Goal: Task Accomplishment & Management: Manage account settings

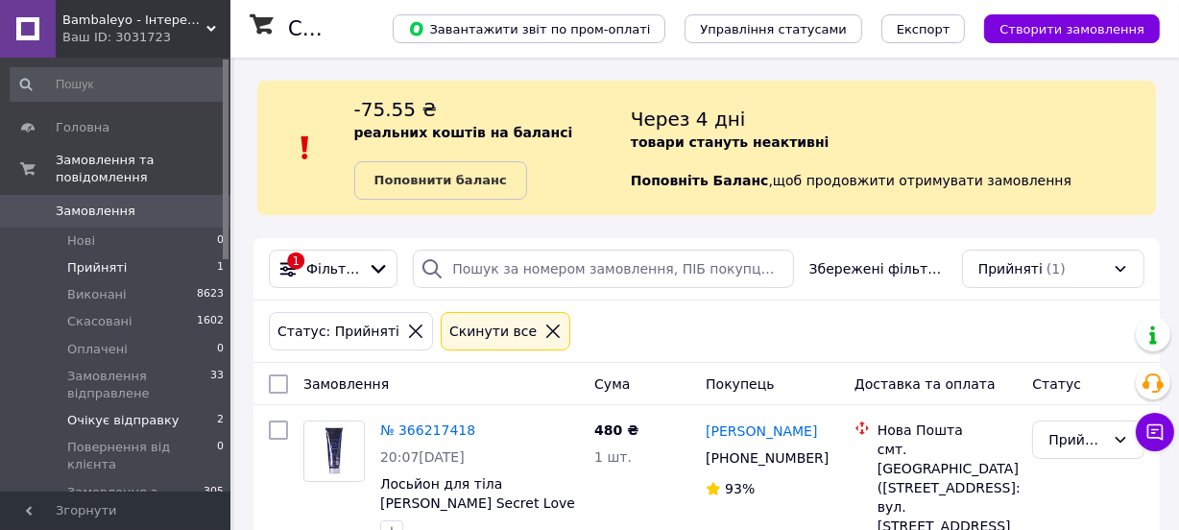
click at [180, 407] on li "Очікує відправку 2" at bounding box center [117, 420] width 235 height 27
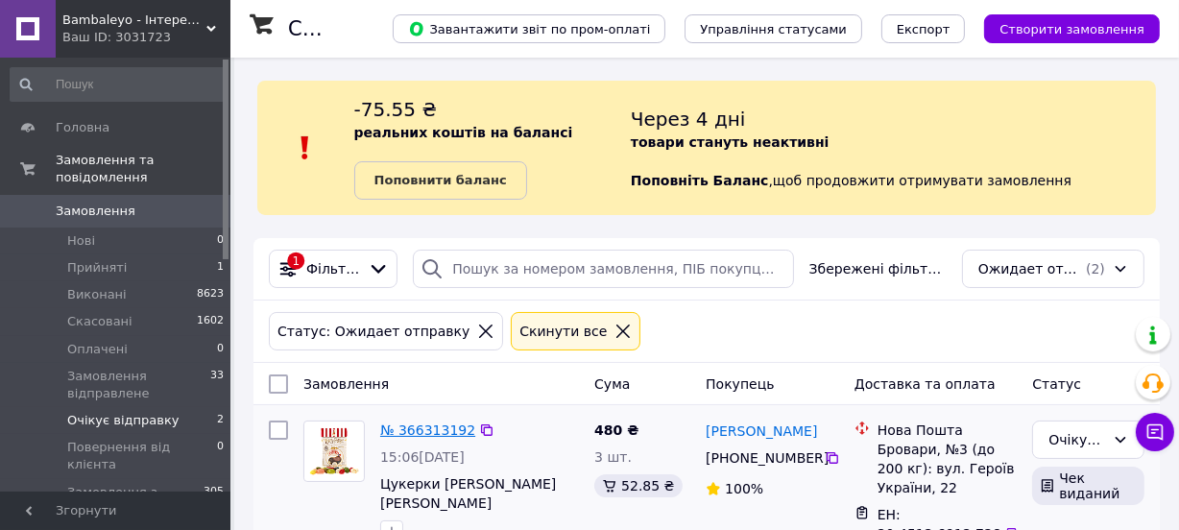
click at [438, 436] on link "№ 366313192" at bounding box center [427, 429] width 95 height 15
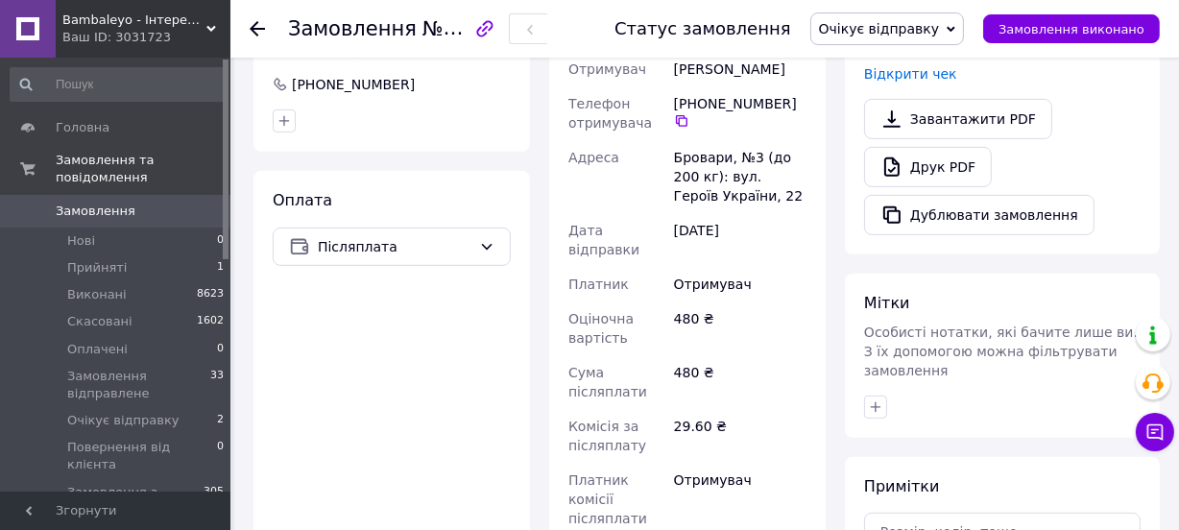
scroll to position [785, 0]
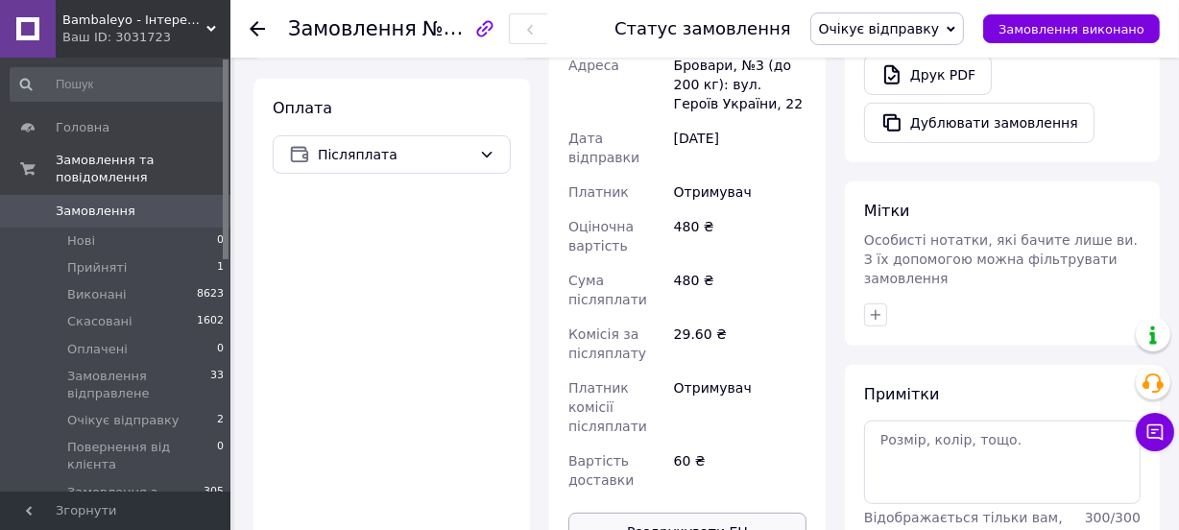
click at [765, 513] on button "Роздрукувати ЕН" at bounding box center [687, 532] width 238 height 38
click at [175, 254] on li "Прийняті 1" at bounding box center [117, 267] width 235 height 27
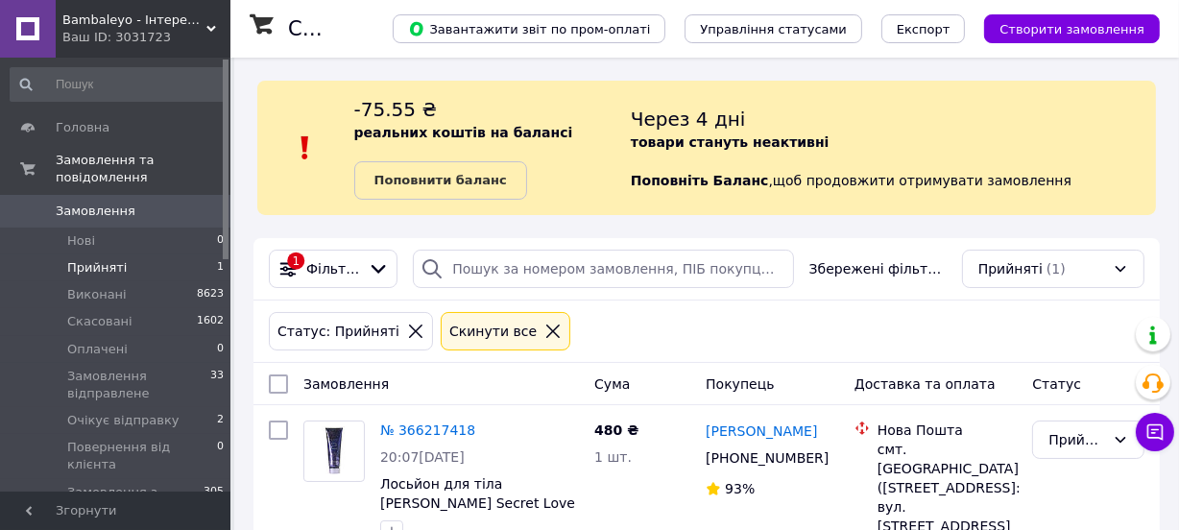
click at [144, 254] on li "Прийняті 1" at bounding box center [117, 267] width 235 height 27
click at [151, 336] on li "Оплачені 1" at bounding box center [117, 349] width 235 height 27
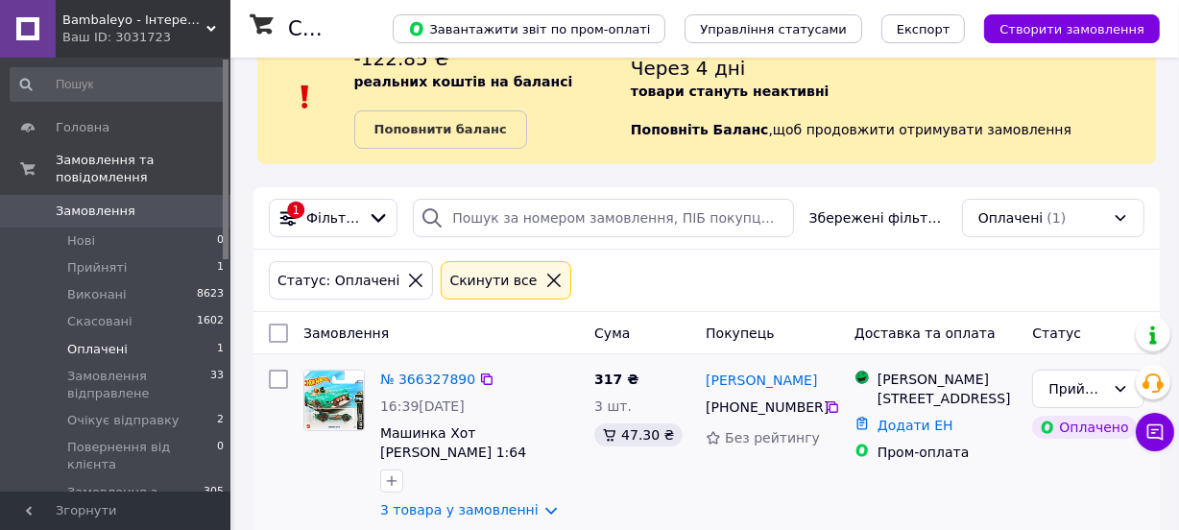
scroll to position [76, 0]
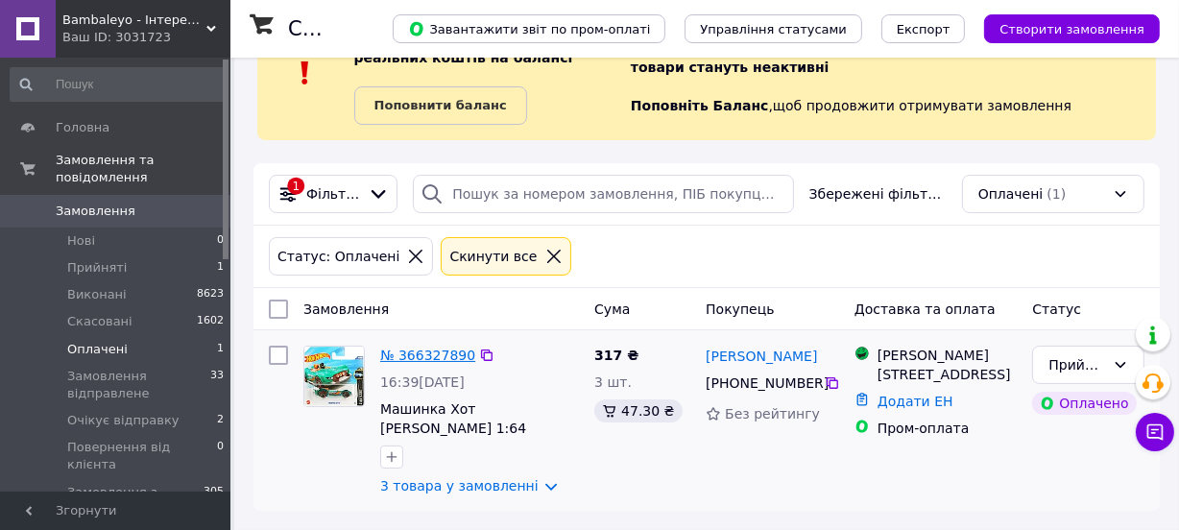
click at [422, 352] on link "№ 366327890" at bounding box center [427, 355] width 95 height 15
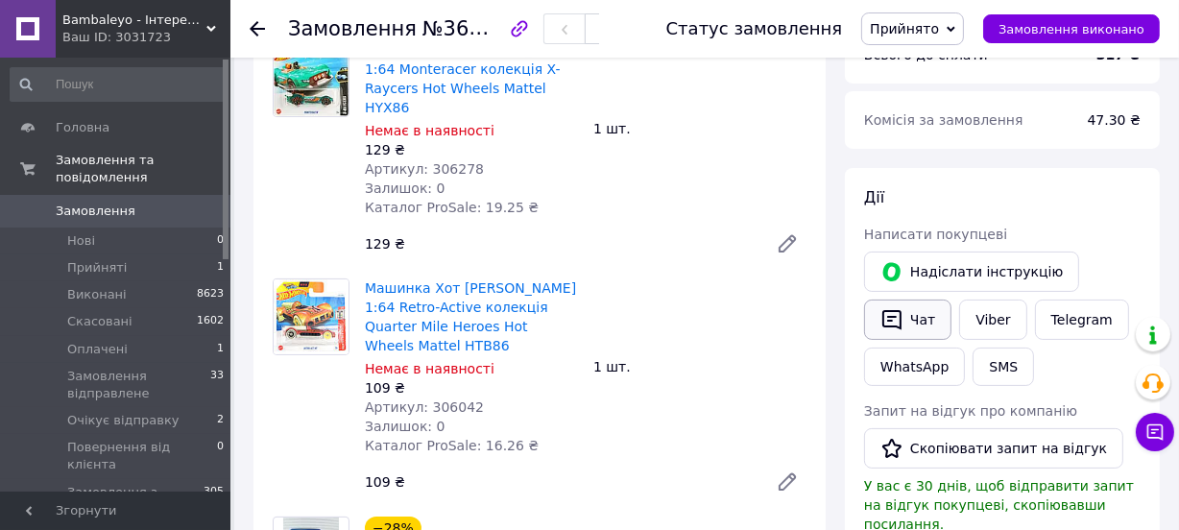
scroll to position [261, 0]
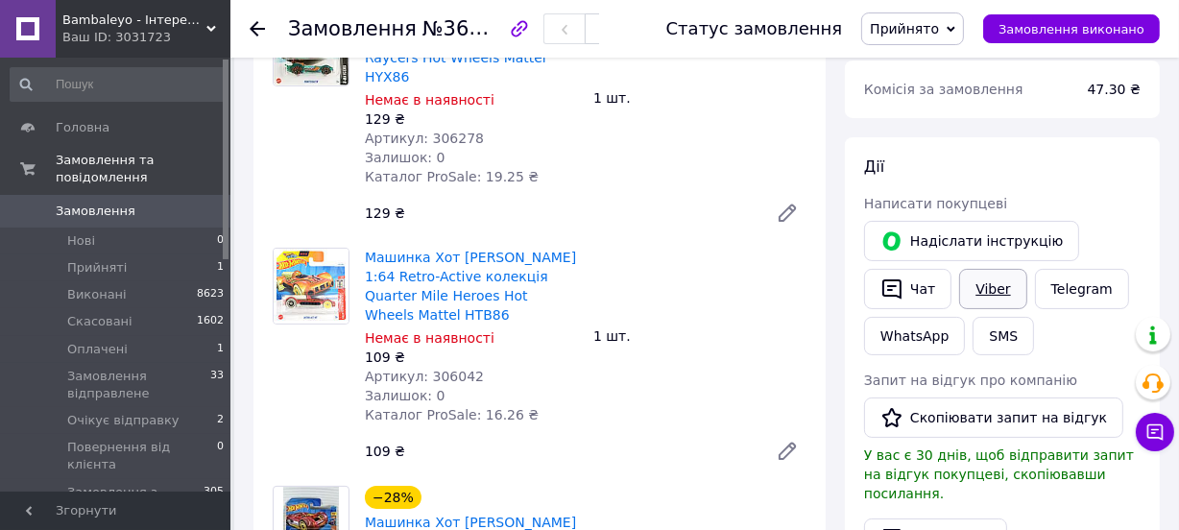
click at [980, 284] on link "Viber" at bounding box center [992, 289] width 67 height 40
click at [461, 34] on span "№366327890" at bounding box center [490, 28] width 136 height 24
copy span "366327890"
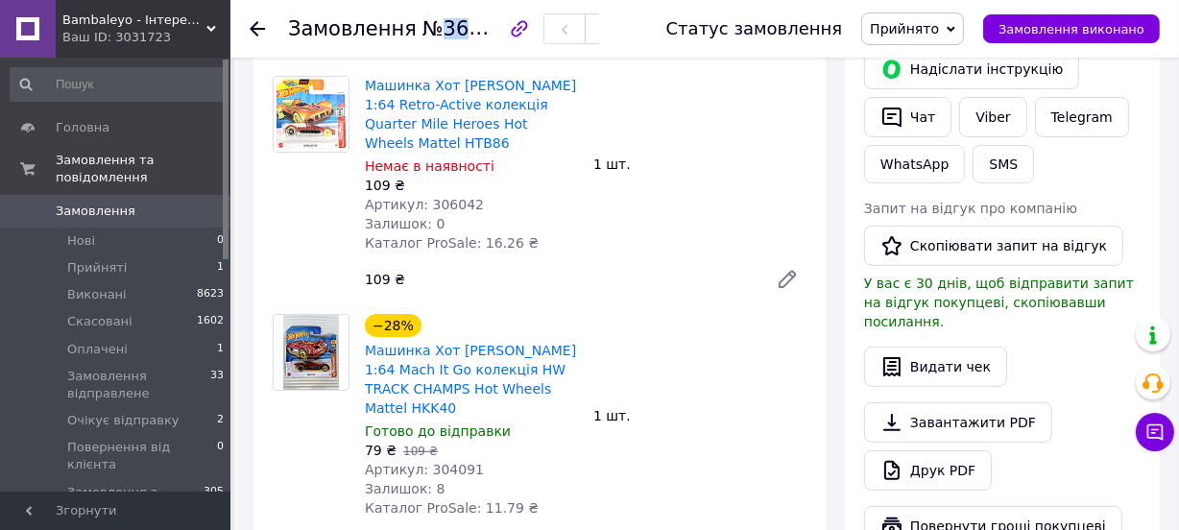
scroll to position [349, 0]
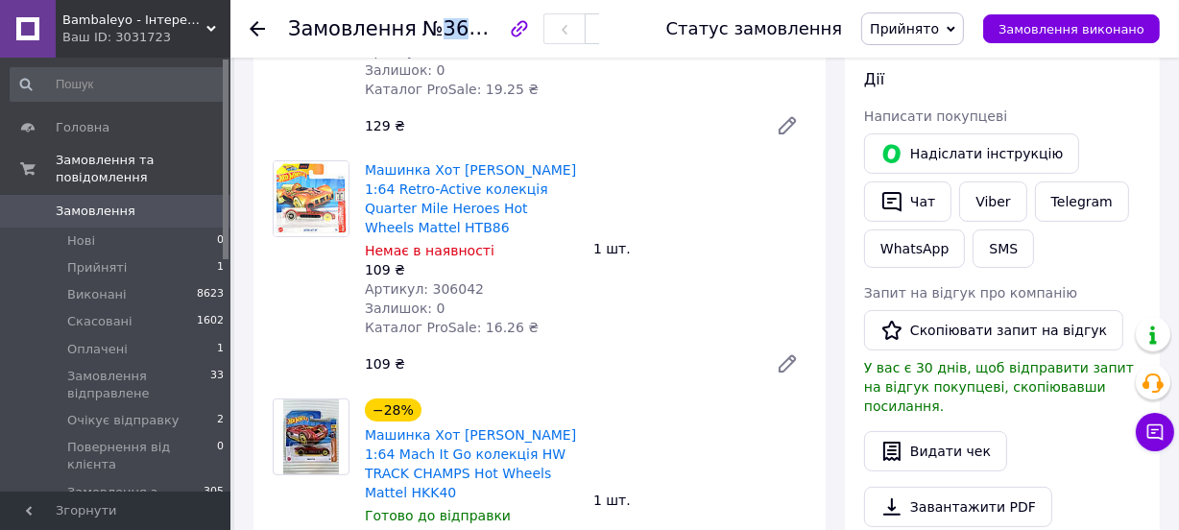
copy span "366327890"
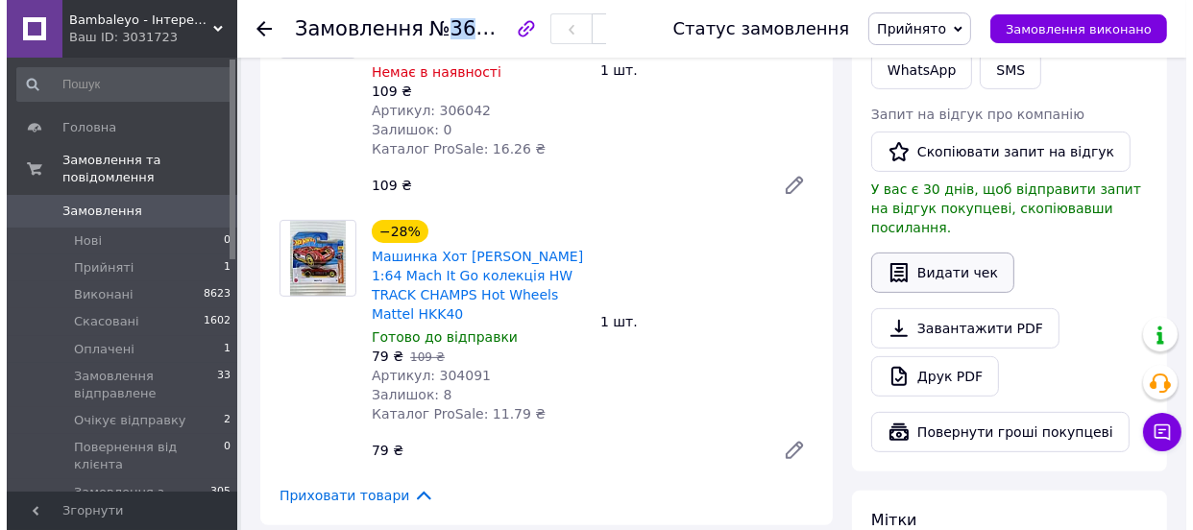
scroll to position [523, 0]
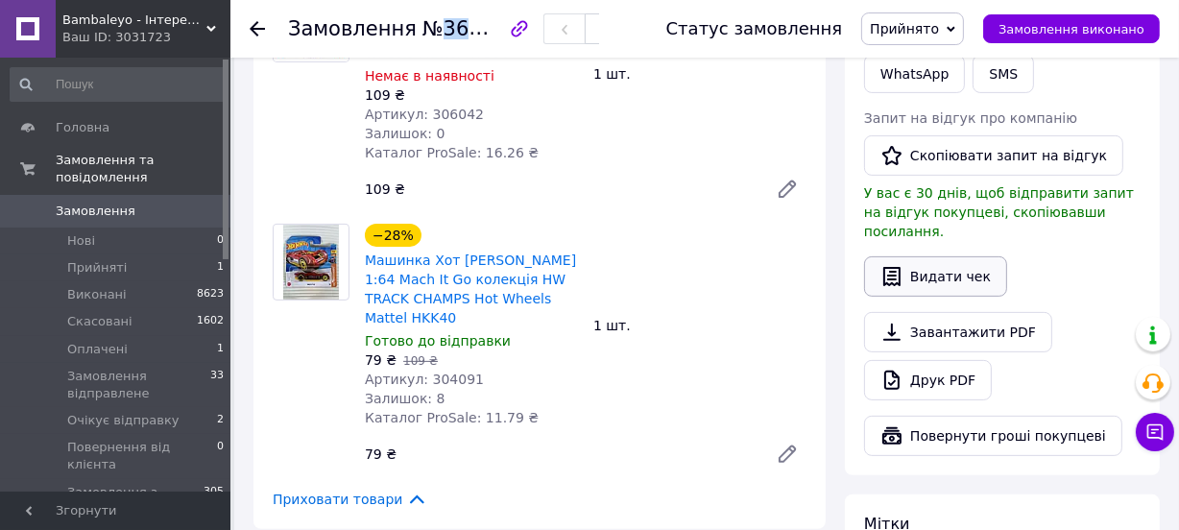
click at [908, 256] on button "Видати чек" at bounding box center [935, 276] width 143 height 40
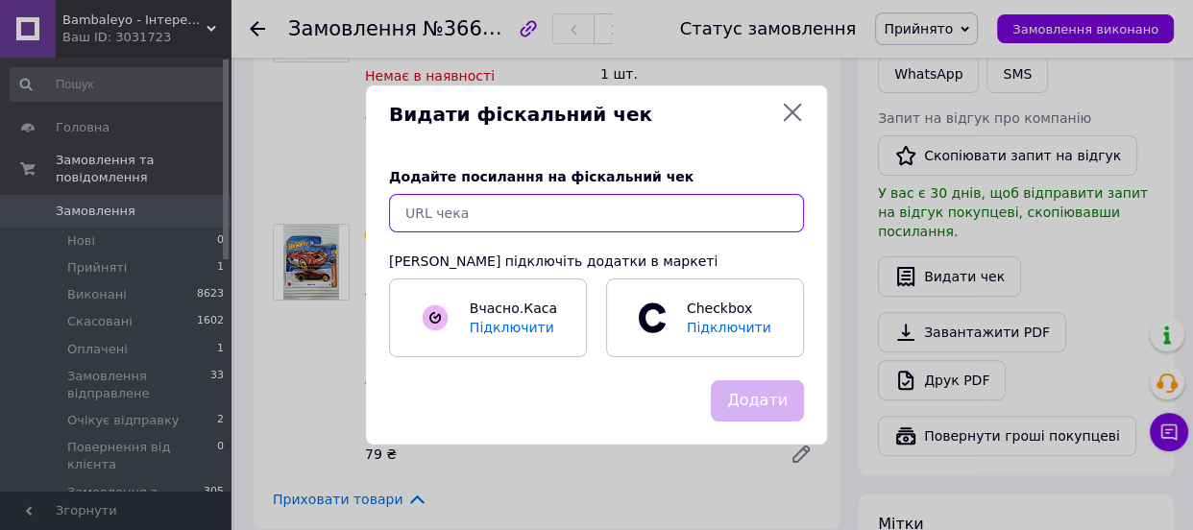
click at [643, 215] on input "text" at bounding box center [596, 213] width 415 height 38
paste input "[URL][DOMAIN_NAME]"
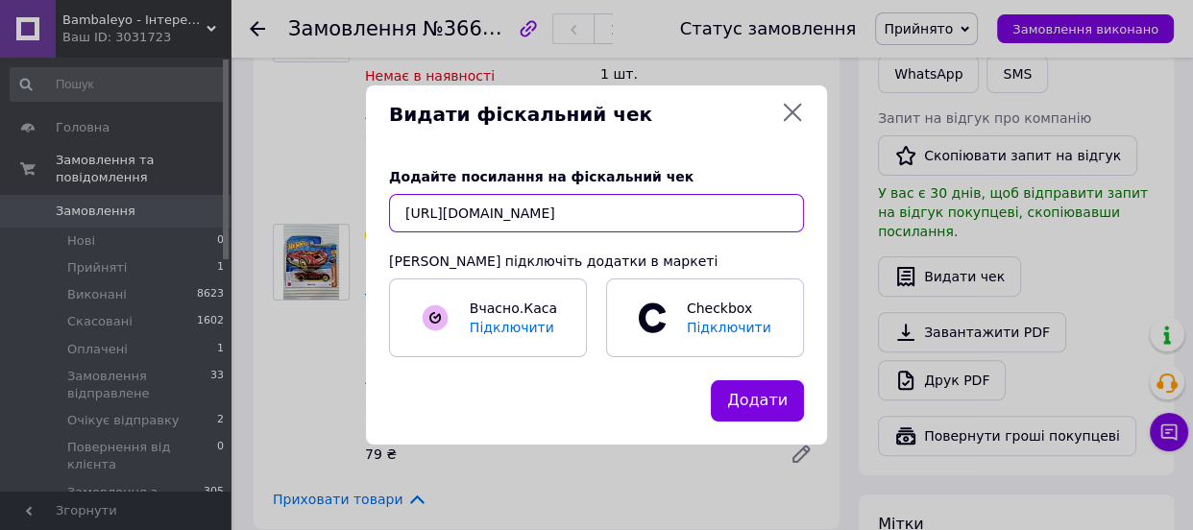
scroll to position [0, 21]
type input "[URL][DOMAIN_NAME]"
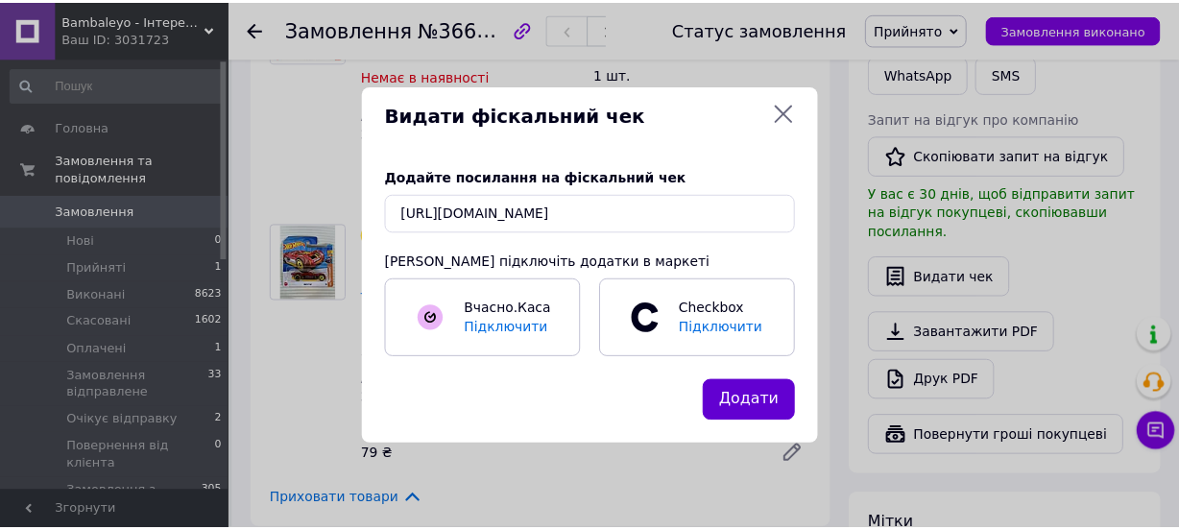
scroll to position [0, 0]
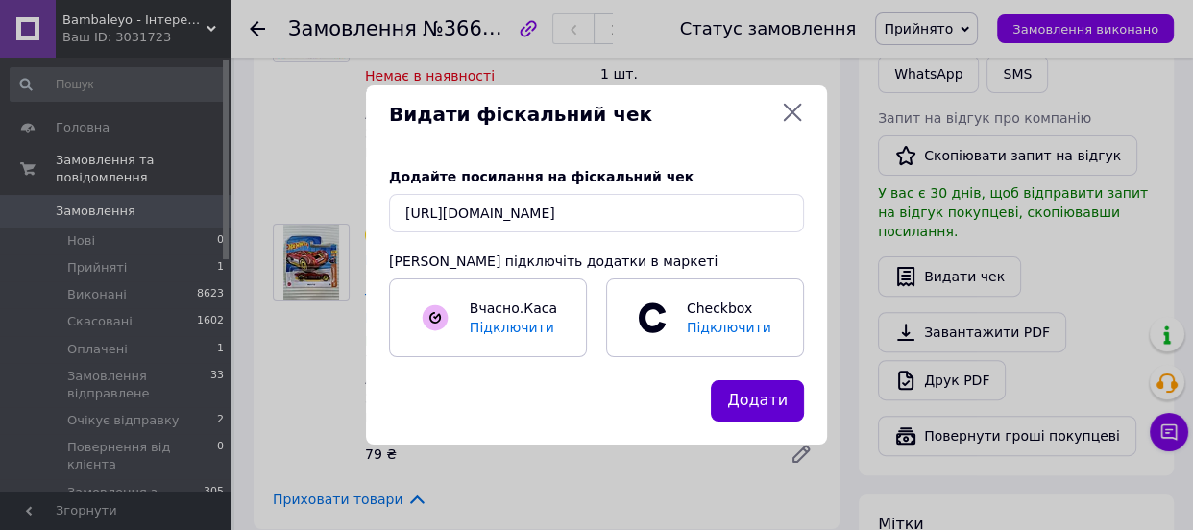
click at [749, 387] on button "Додати" at bounding box center [757, 400] width 93 height 41
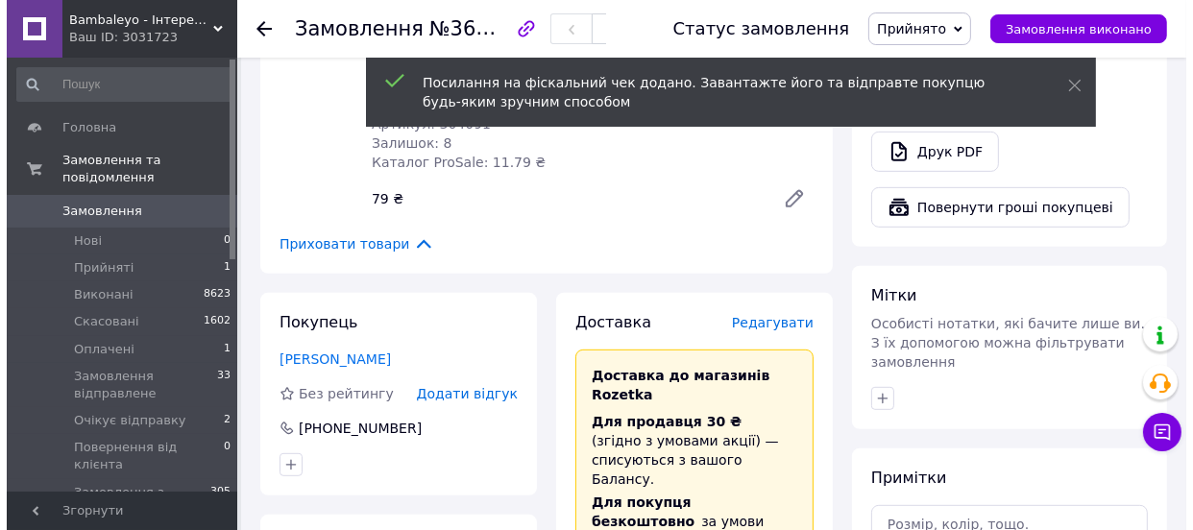
scroll to position [785, 0]
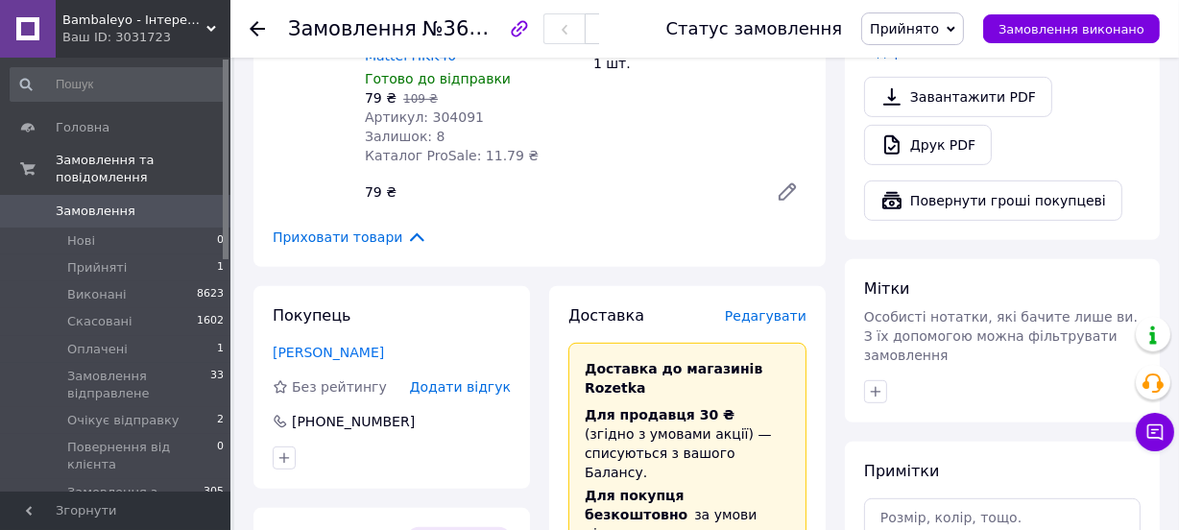
click at [786, 308] on span "Редагувати" at bounding box center [766, 315] width 82 height 15
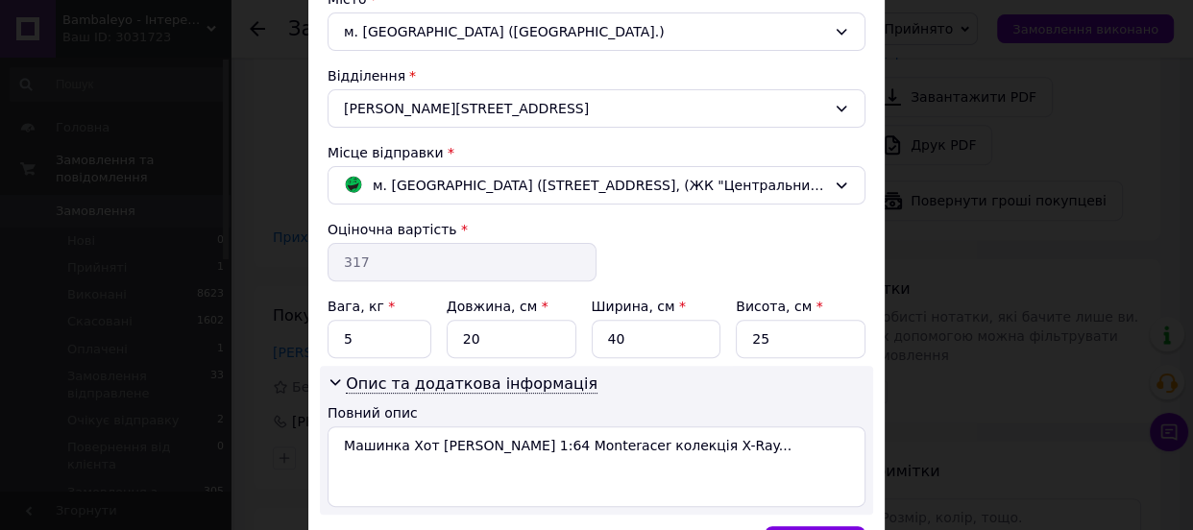
scroll to position [658, 0]
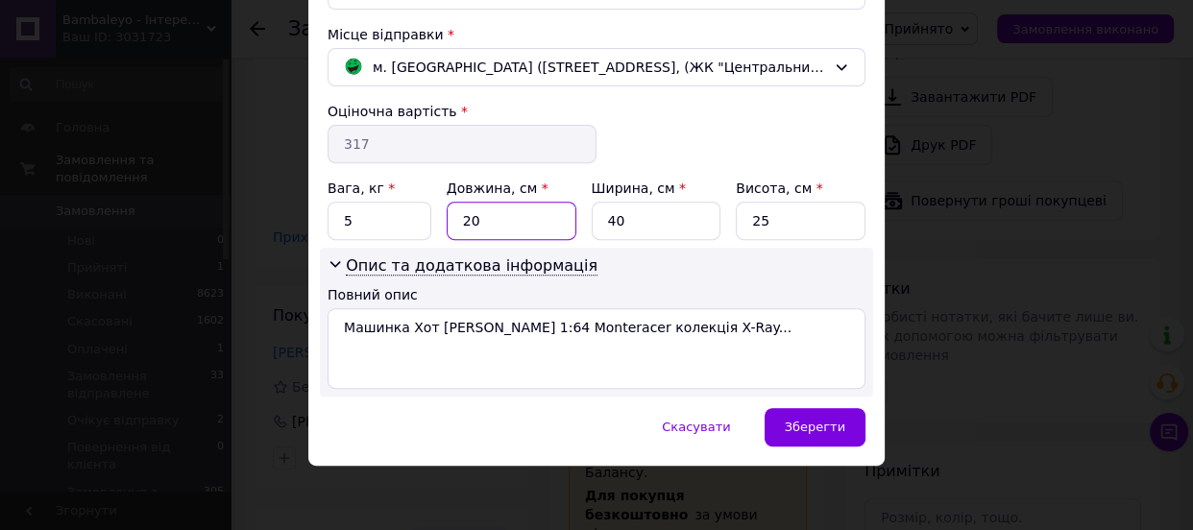
click at [495, 224] on input "20" at bounding box center [511, 221] width 130 height 38
type input "24"
click at [618, 213] on input "40" at bounding box center [656, 221] width 130 height 38
type input "4"
type input "17"
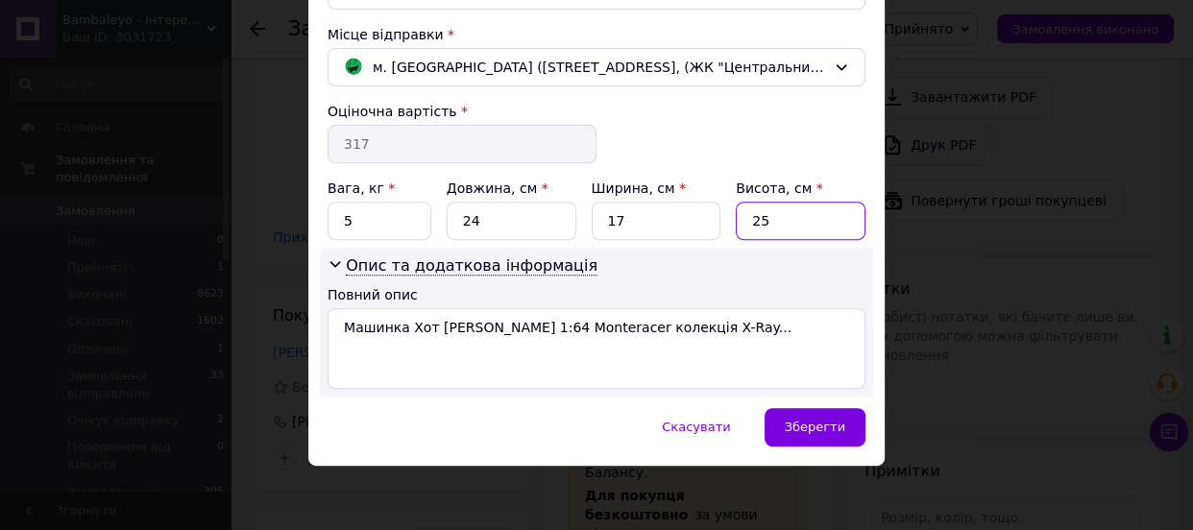
click at [783, 220] on input "25" at bounding box center [800, 221] width 130 height 38
type input "2"
type input "4"
click at [377, 229] on input "5" at bounding box center [379, 221] width 104 height 38
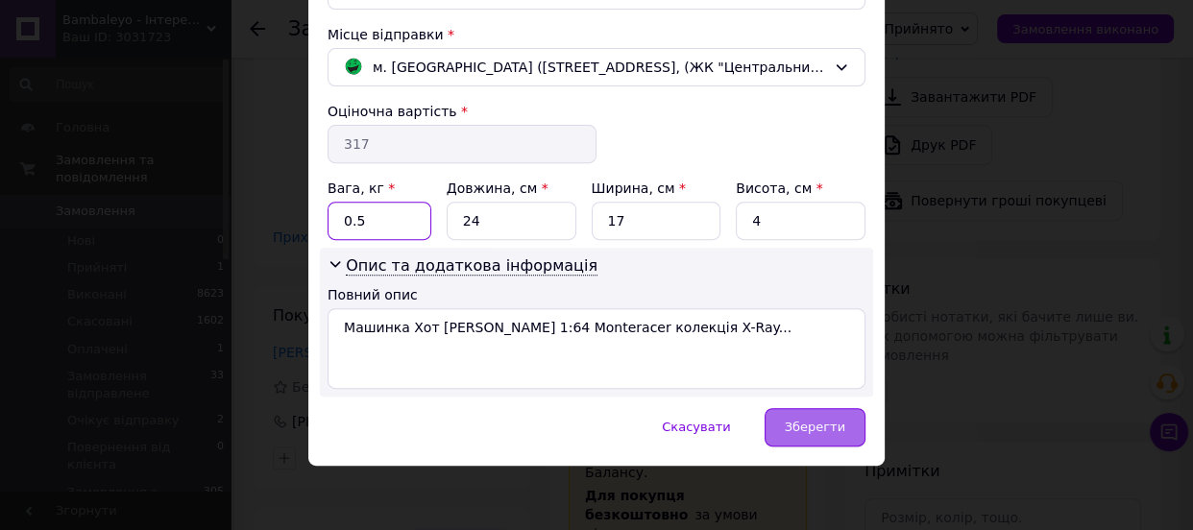
type input "0.5"
click at [837, 429] on span "Зберегти" at bounding box center [814, 427] width 60 height 14
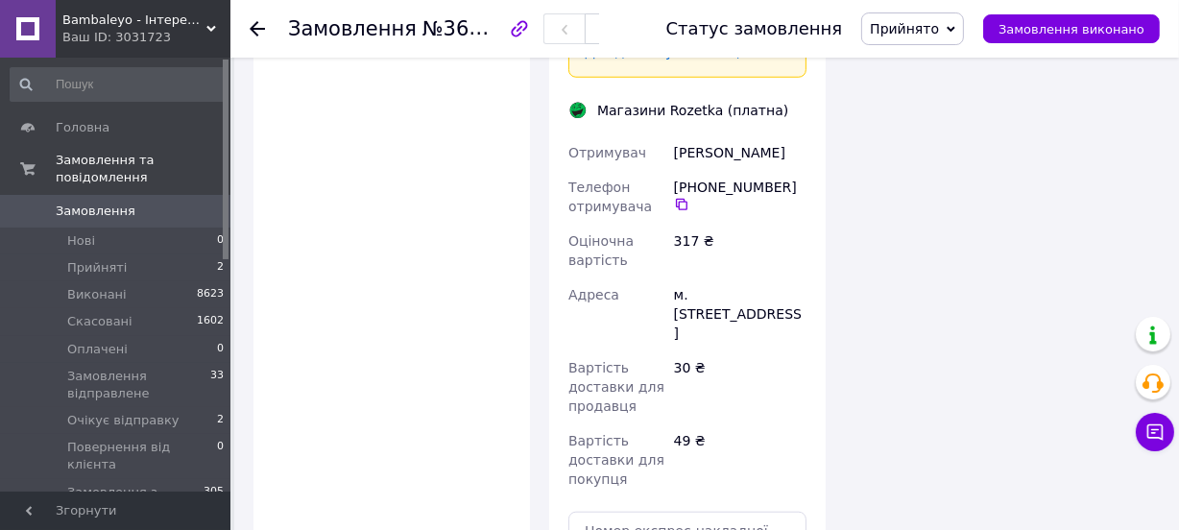
scroll to position [1656, 0]
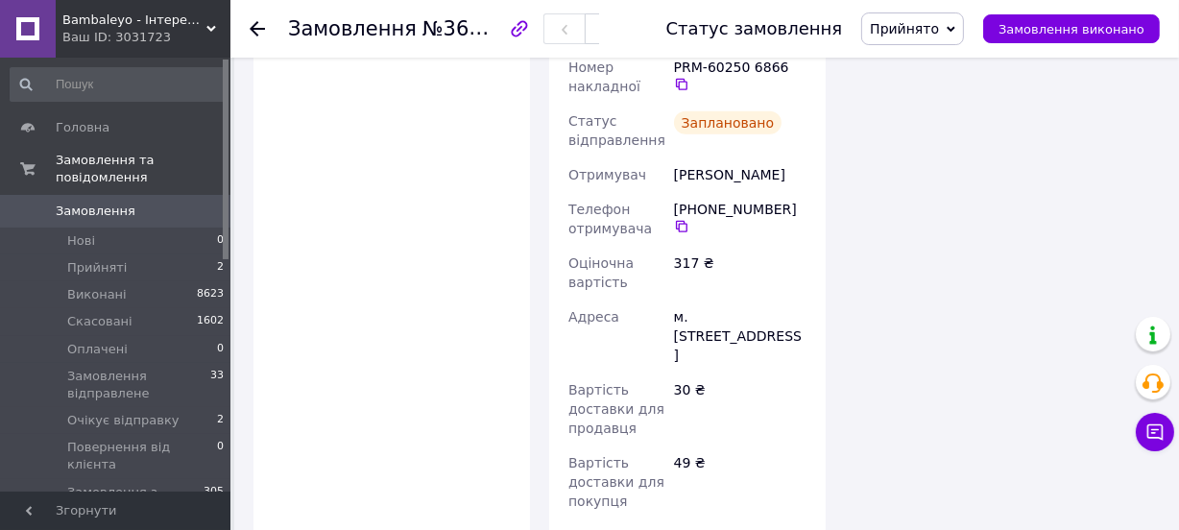
click at [456, 32] on span "№366327890" at bounding box center [490, 28] width 136 height 24
click at [479, 31] on span "№366327890" at bounding box center [490, 28] width 136 height 24
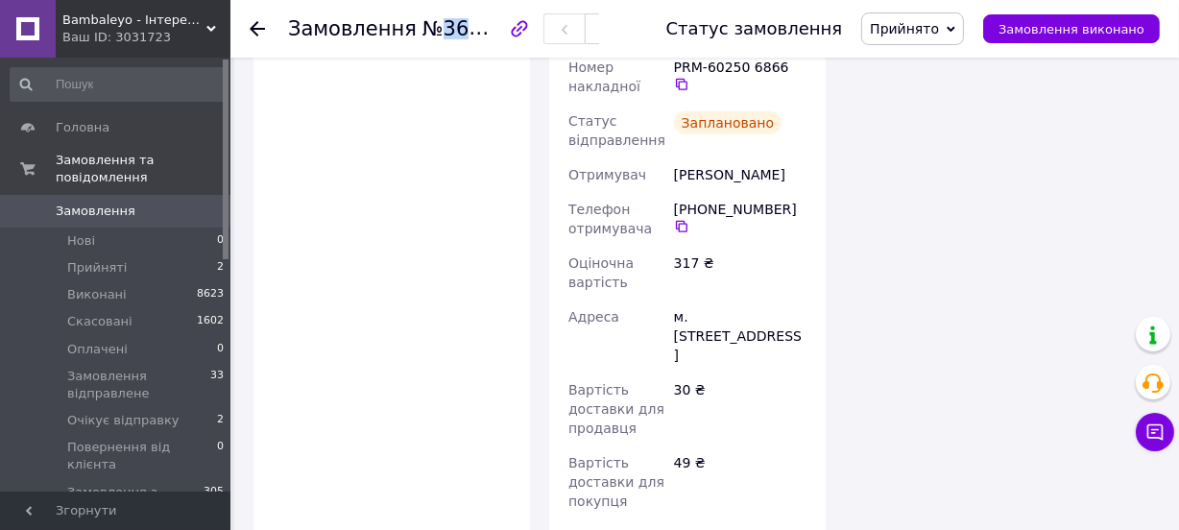
copy span "366327890"
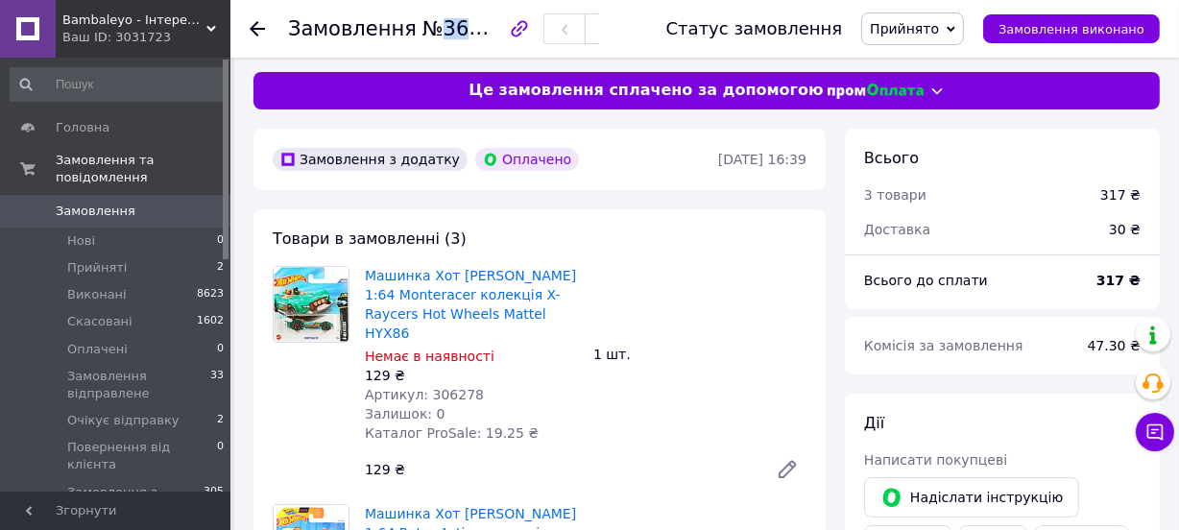
scroll to position [0, 0]
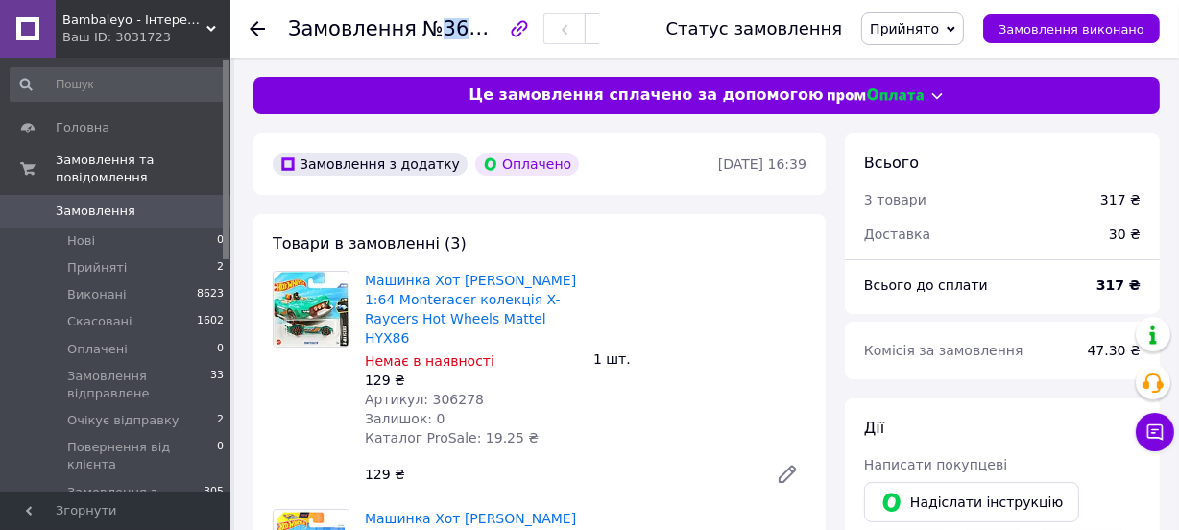
click at [959, 29] on span "Прийнято" at bounding box center [912, 28] width 103 height 33
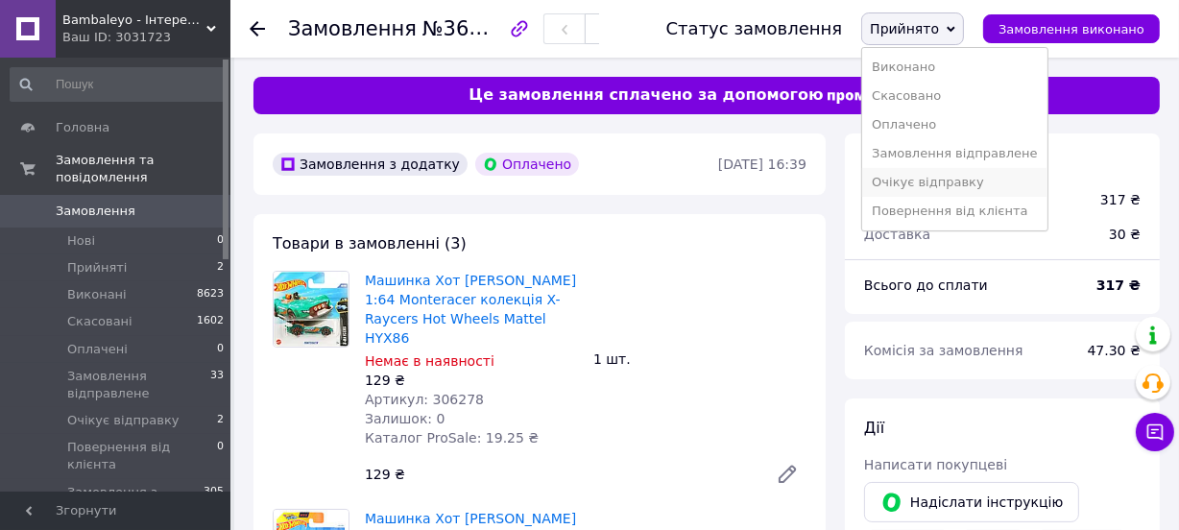
click at [959, 173] on li "Очікує відправку" at bounding box center [954, 182] width 184 height 29
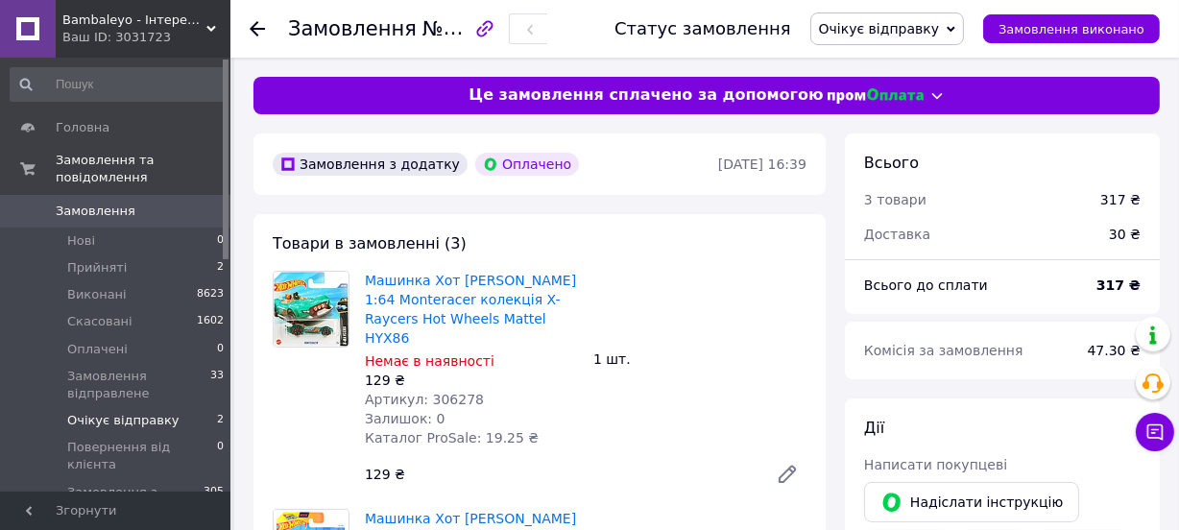
click at [162, 412] on span "Очікує відправку" at bounding box center [123, 420] width 112 height 17
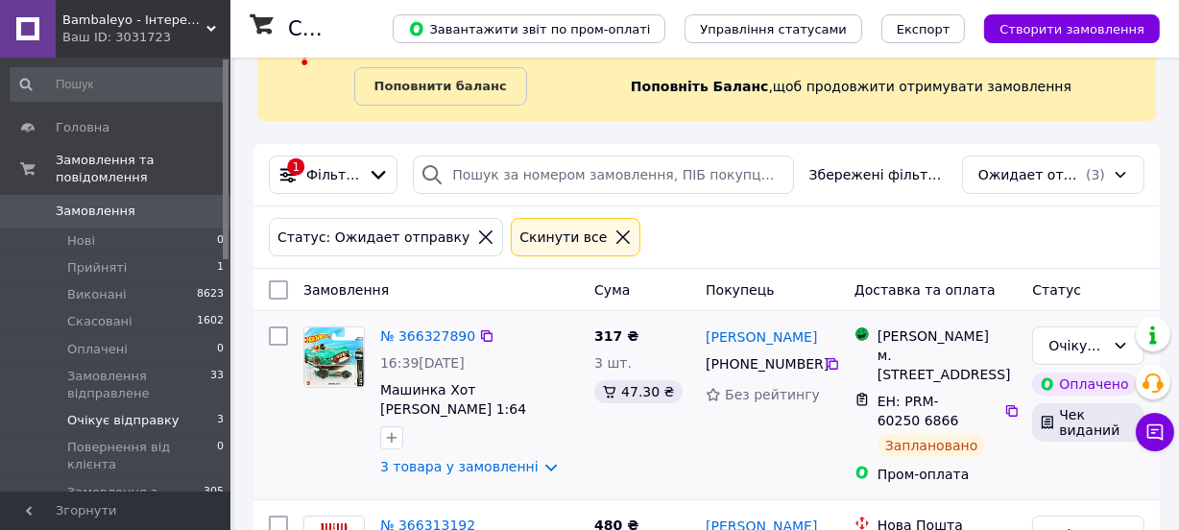
scroll to position [174, 0]
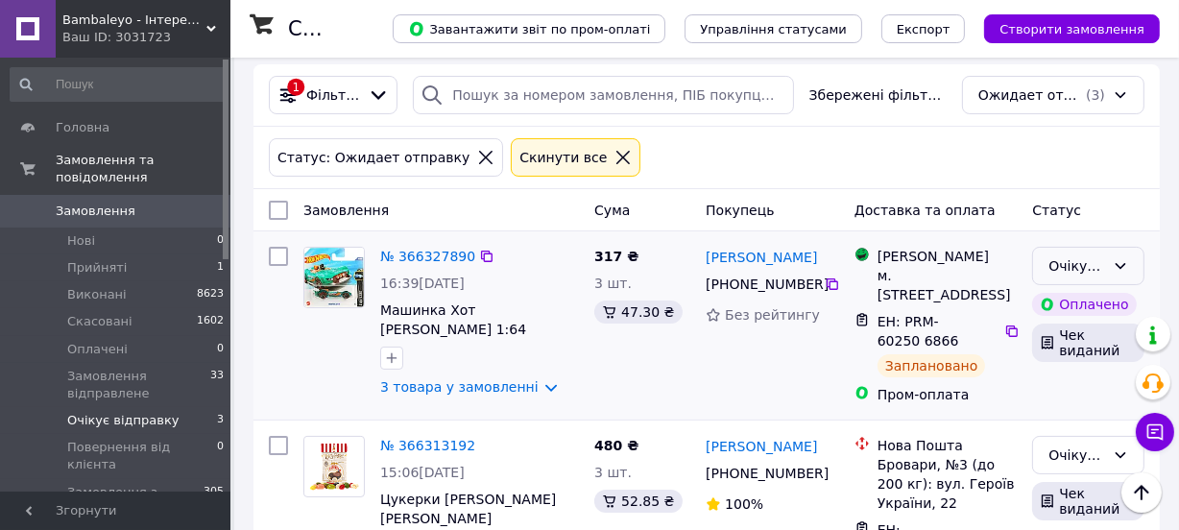
click at [1133, 259] on div "Очікує відправку" at bounding box center [1088, 266] width 112 height 38
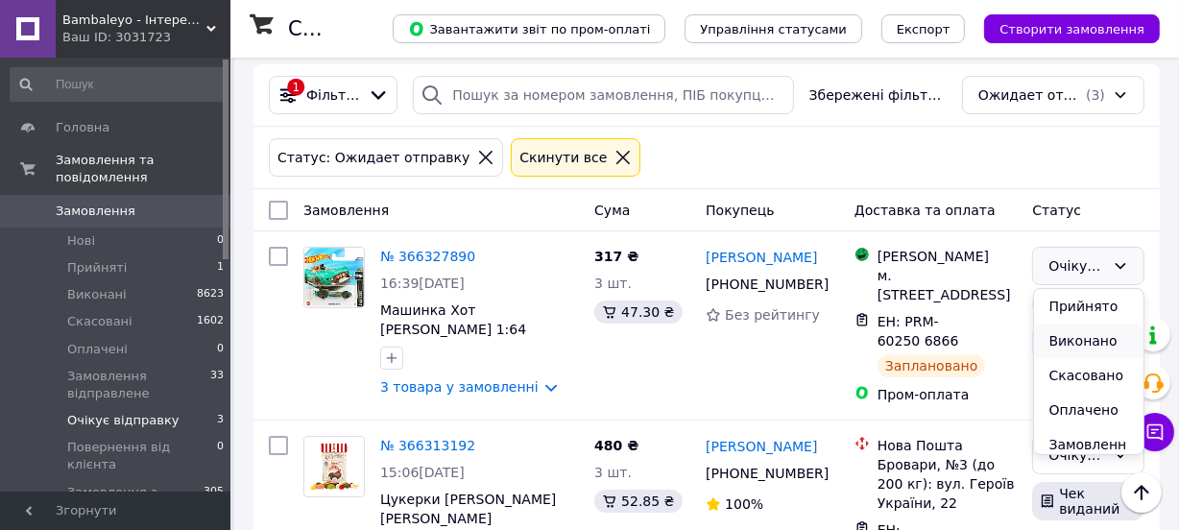
scroll to position [86, 0]
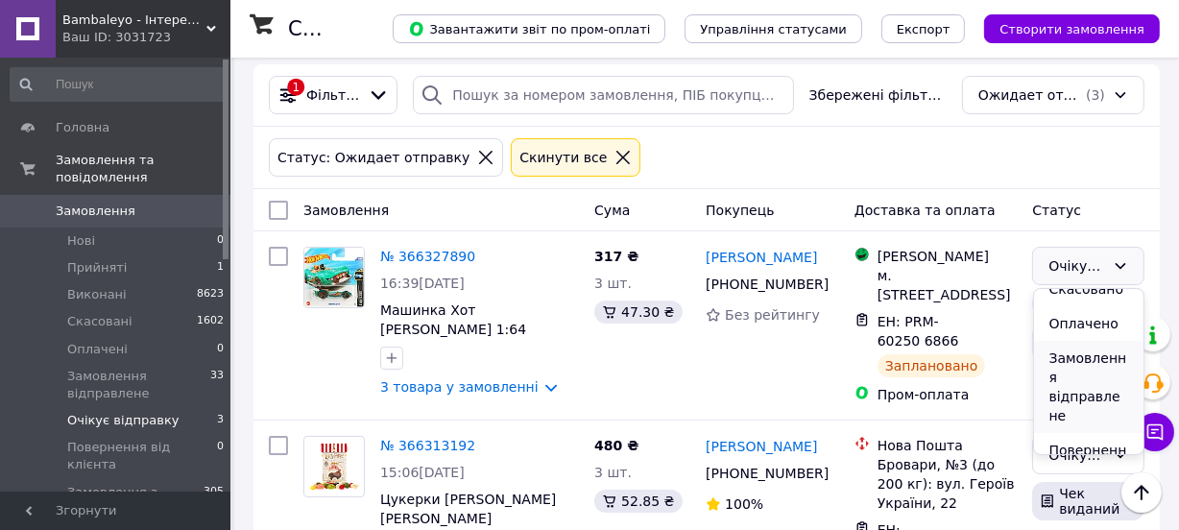
click at [1074, 378] on li "Замовлення відправлене" at bounding box center [1089, 387] width 110 height 92
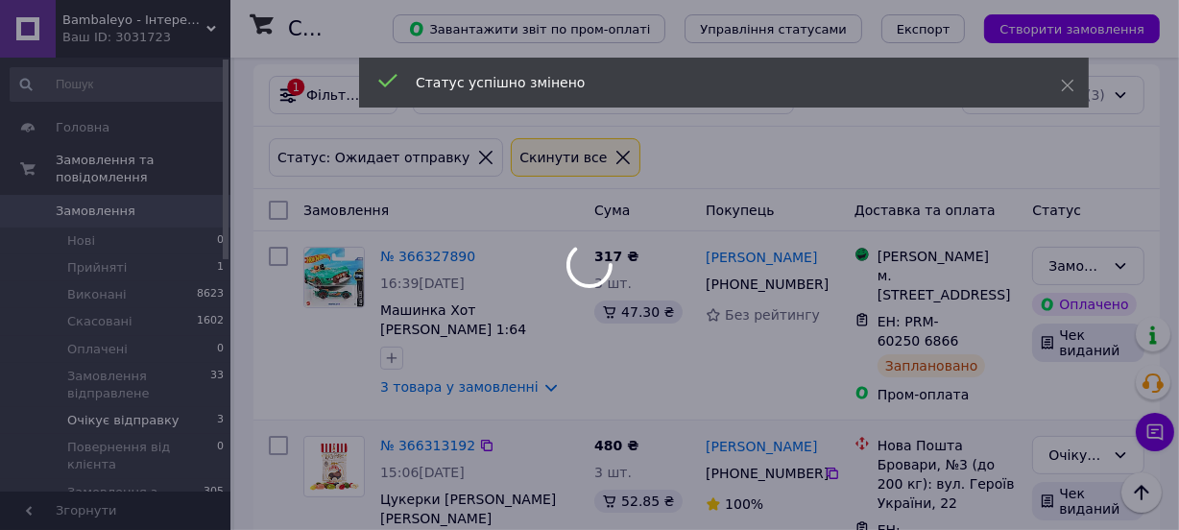
scroll to position [436, 0]
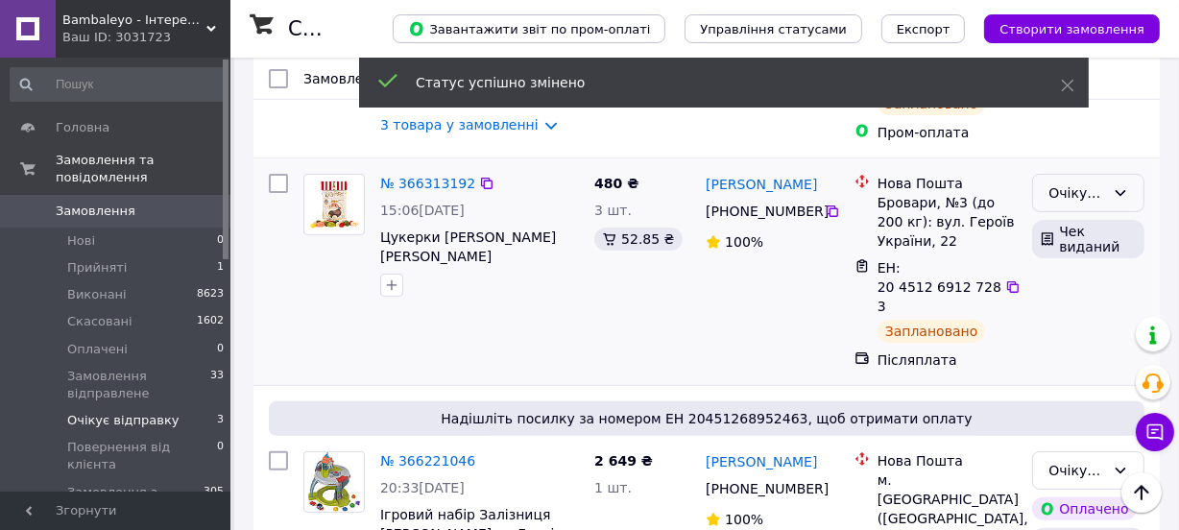
click at [1114, 193] on icon at bounding box center [1120, 192] width 15 height 15
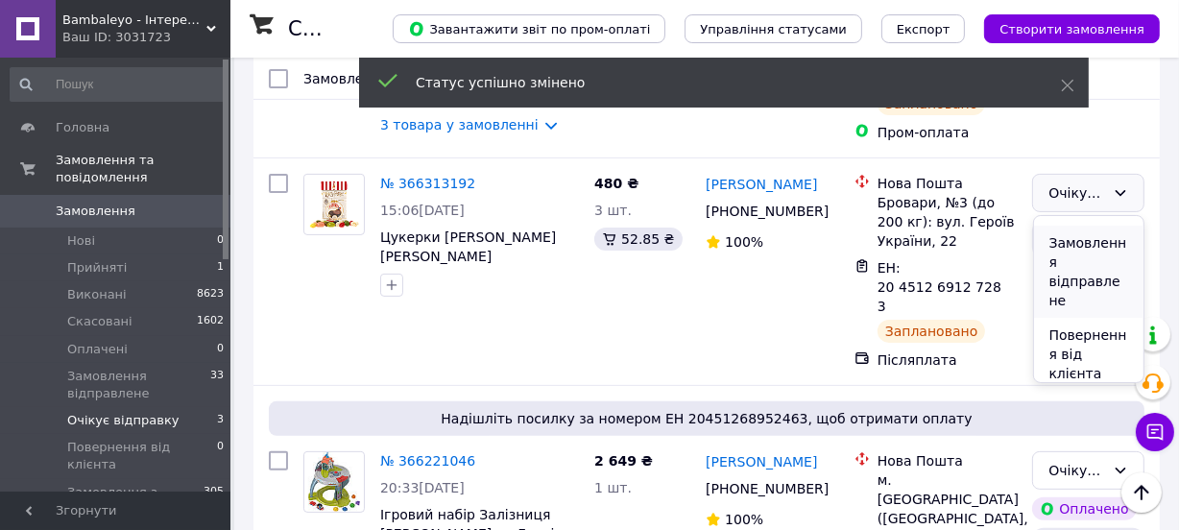
scroll to position [137, 0]
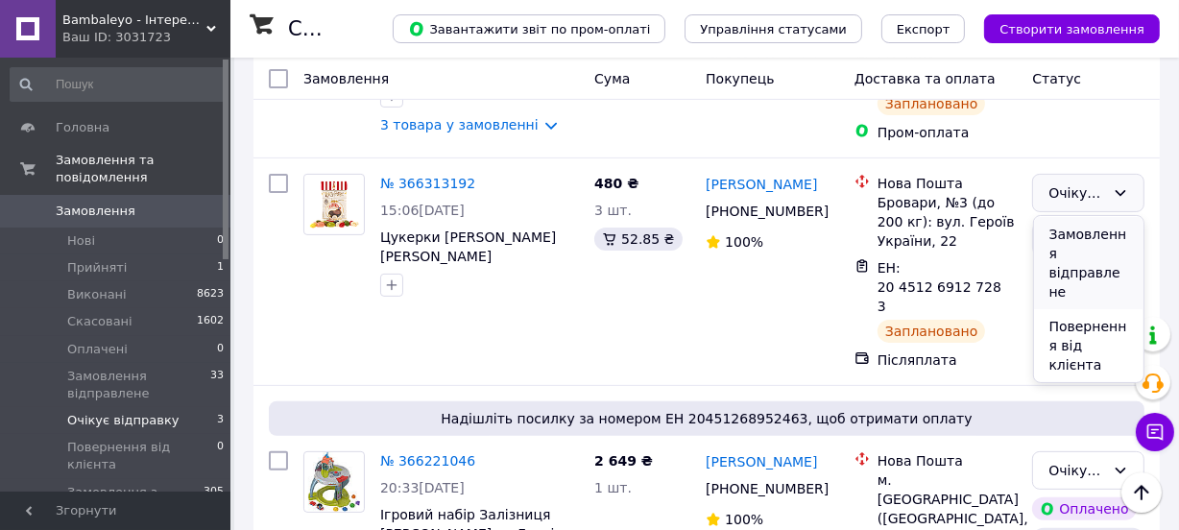
click at [1073, 251] on li "Замовлення відправлене" at bounding box center [1089, 263] width 110 height 92
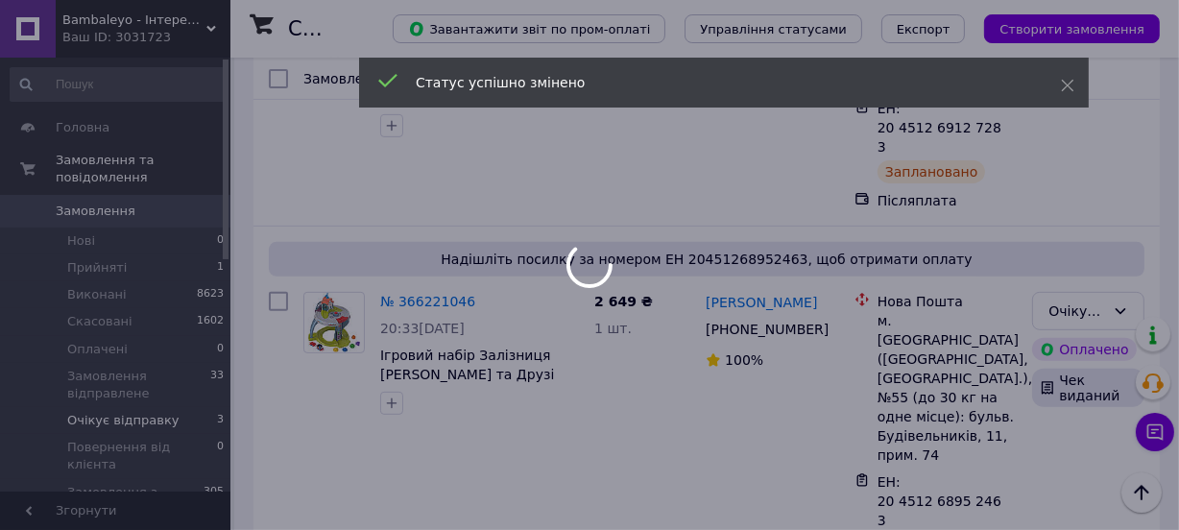
scroll to position [611, 0]
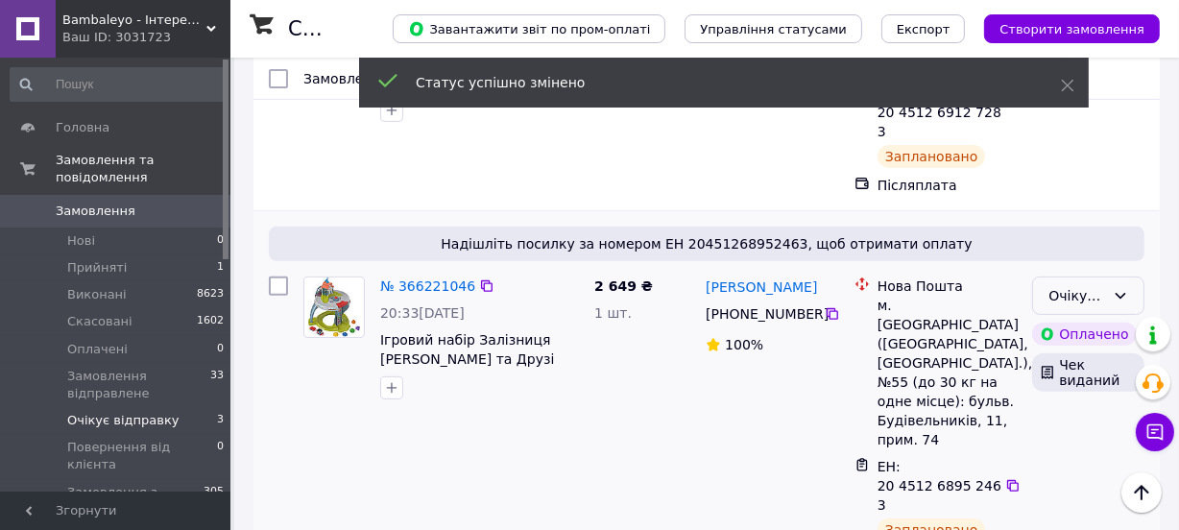
click at [1123, 288] on icon at bounding box center [1120, 295] width 15 height 15
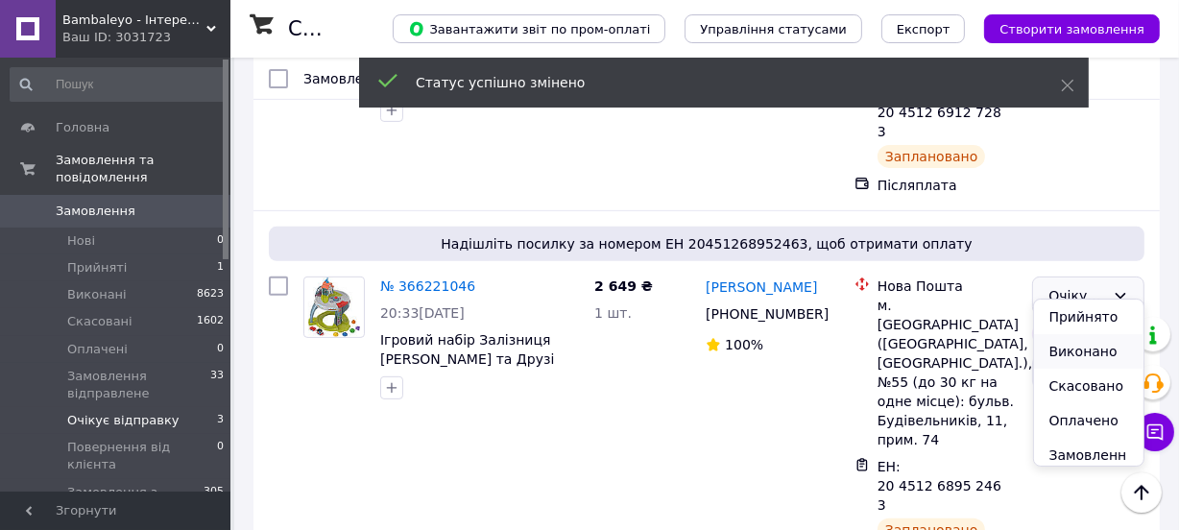
scroll to position [137, 0]
click at [1077, 348] on li "Замовлення відправлене" at bounding box center [1089, 347] width 110 height 92
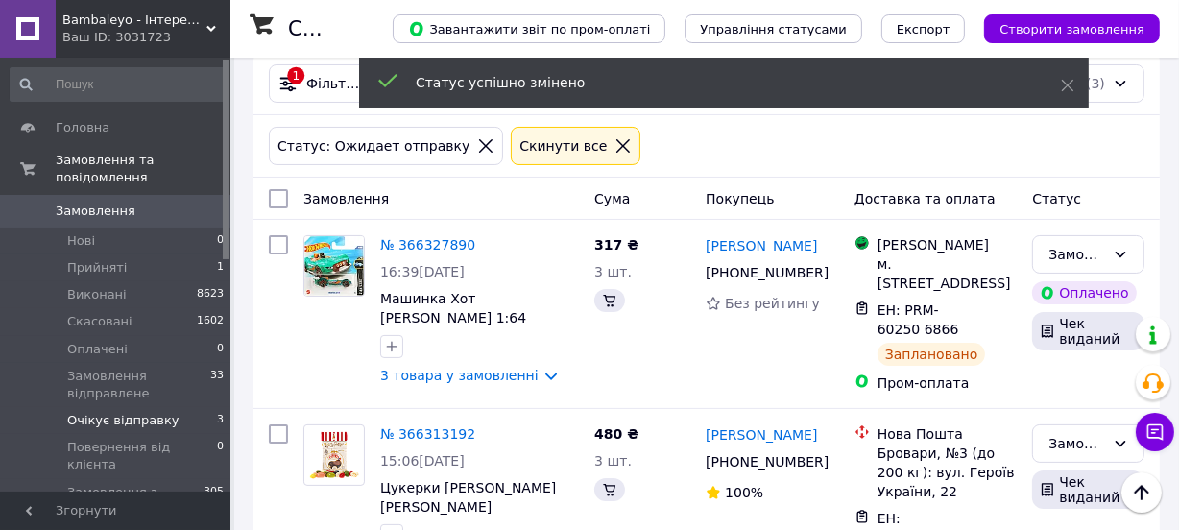
scroll to position [174, 0]
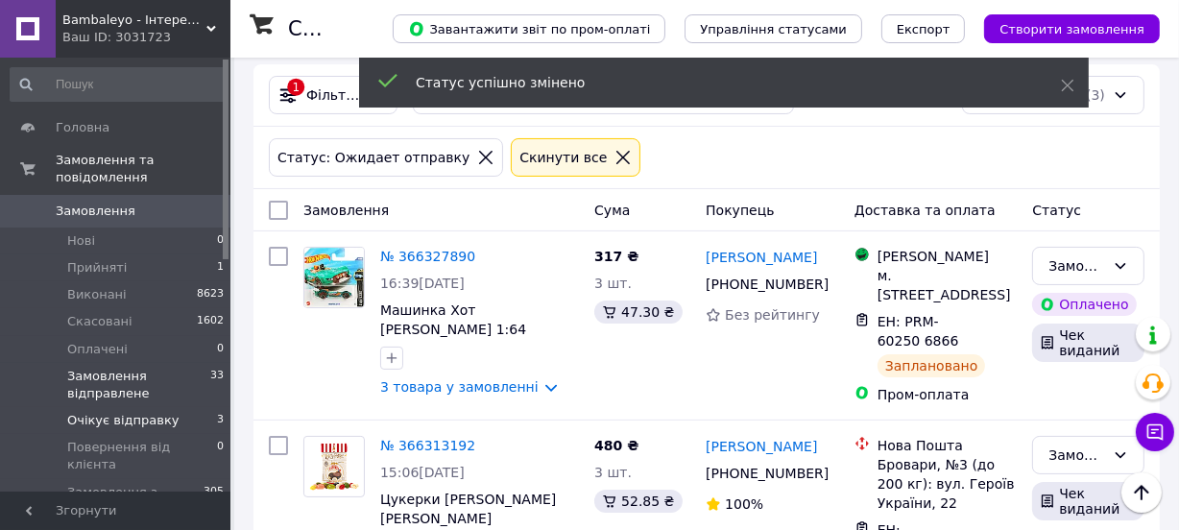
click at [171, 374] on span "Замовлення відправлене" at bounding box center [138, 385] width 143 height 35
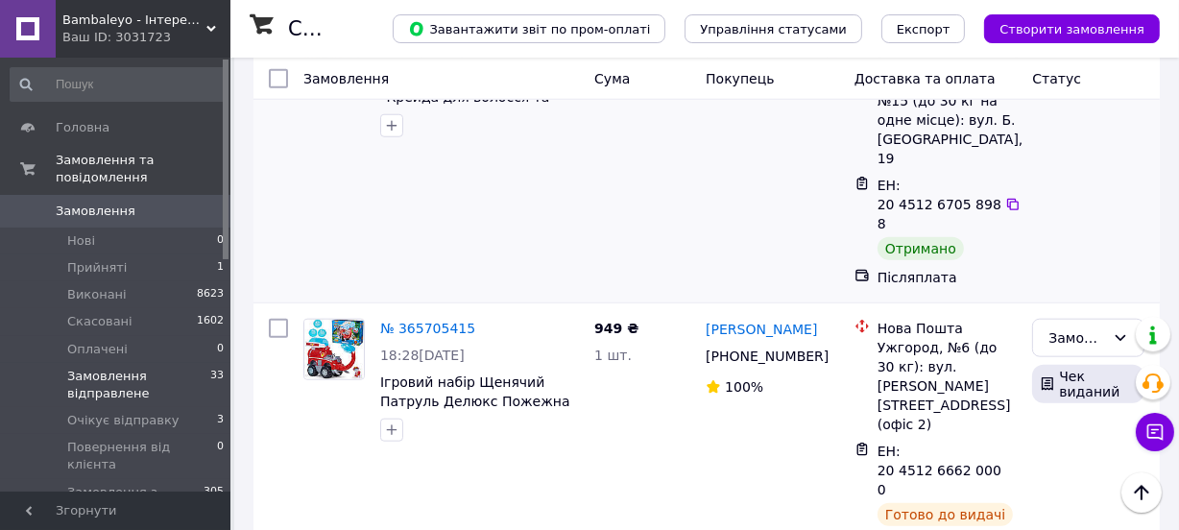
scroll to position [1658, 0]
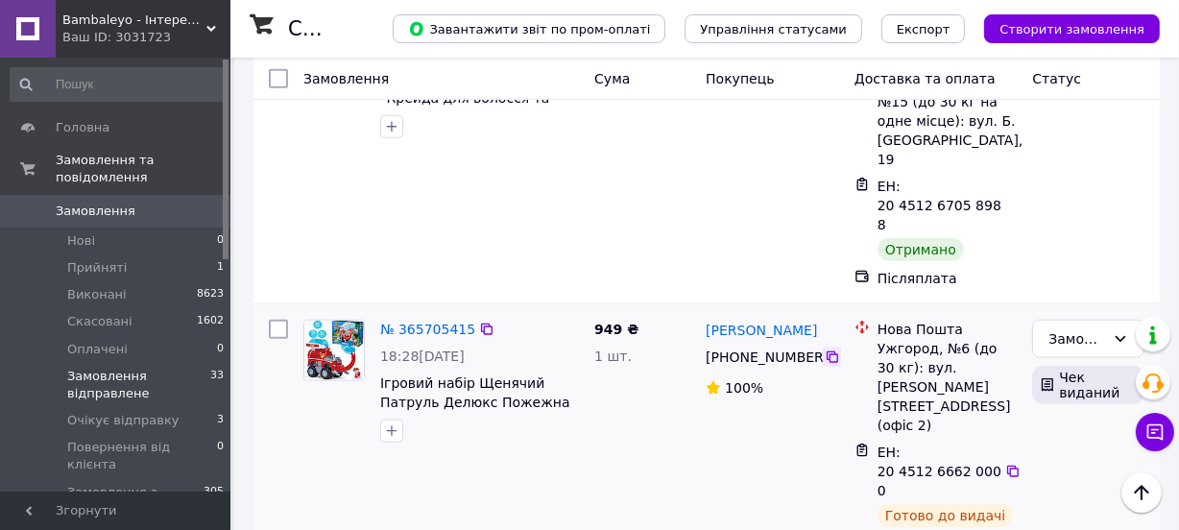
click at [832, 349] on icon at bounding box center [832, 356] width 15 height 15
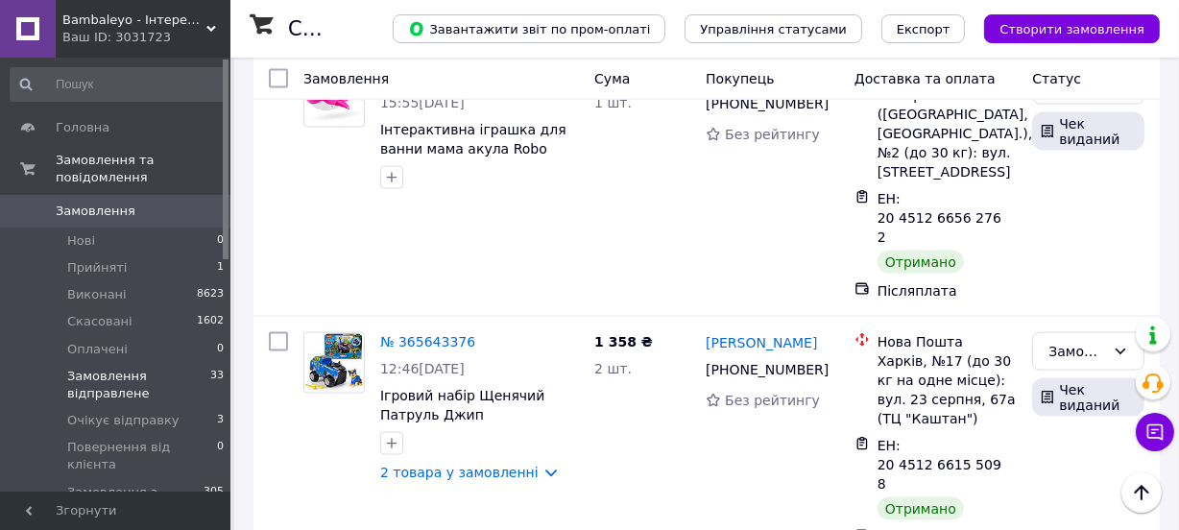
scroll to position [2531, 0]
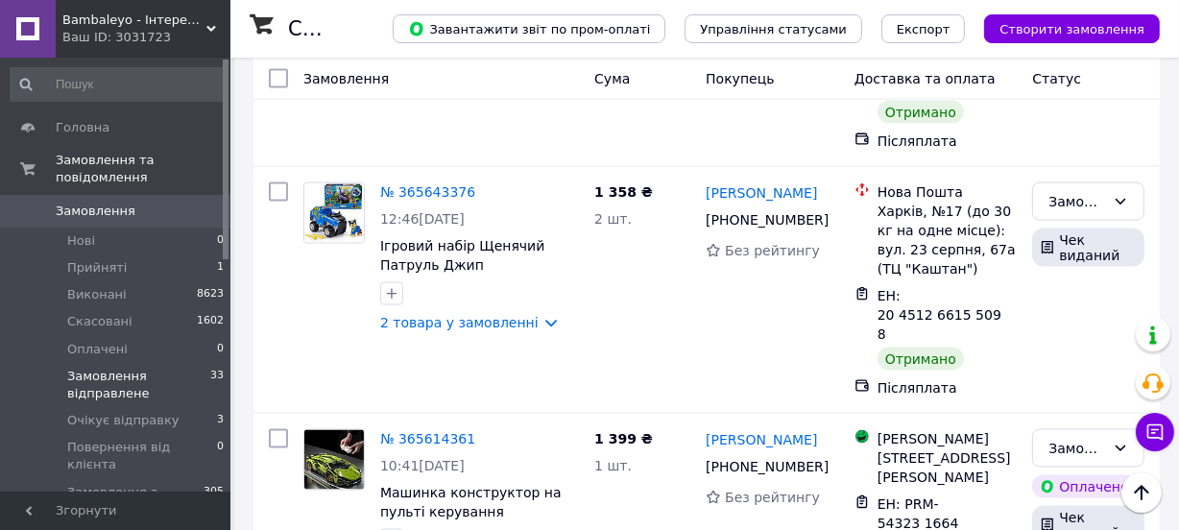
scroll to position [2706, 0]
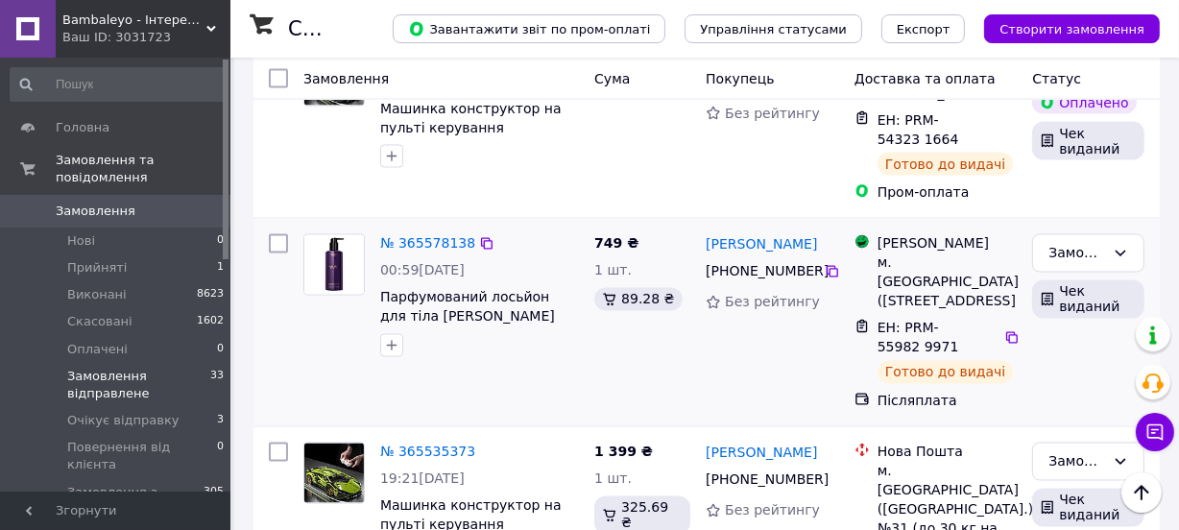
scroll to position [3142, 0]
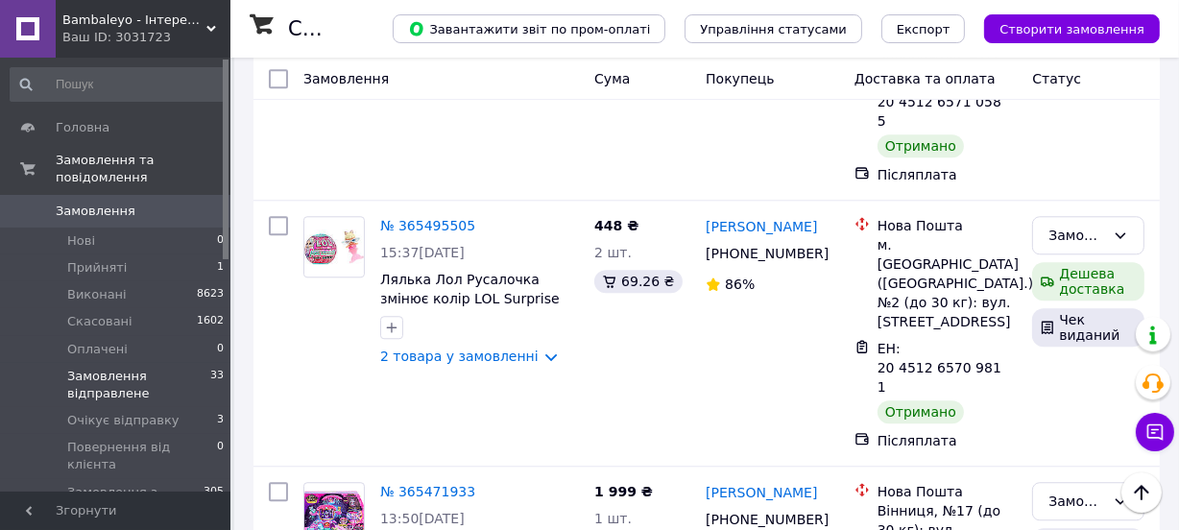
scroll to position [4444, 0]
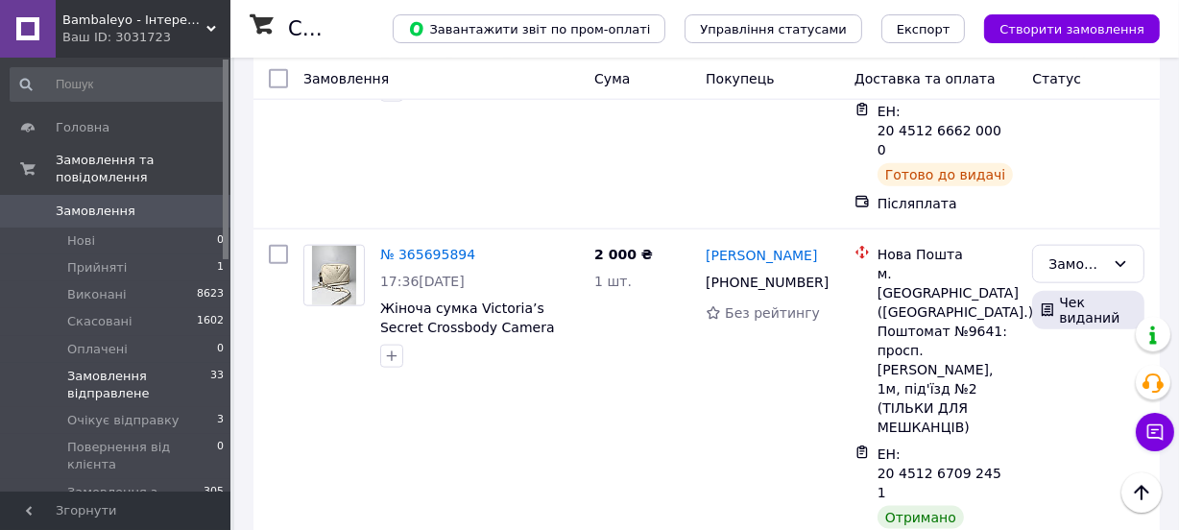
scroll to position [1388, 0]
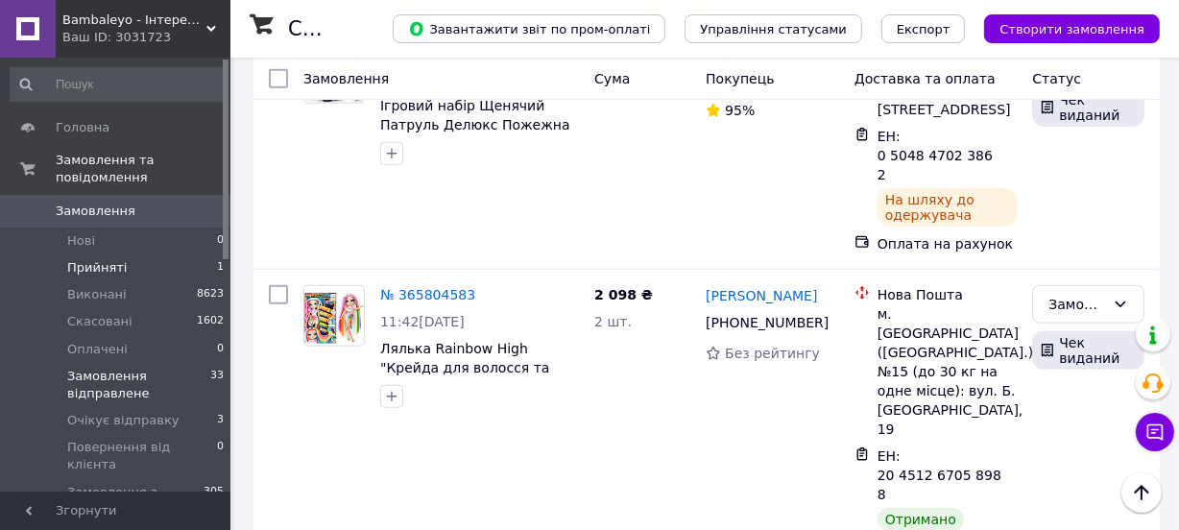
click at [154, 256] on li "Прийняті 1" at bounding box center [117, 267] width 235 height 27
